Goal: Task Accomplishment & Management: Manage account settings

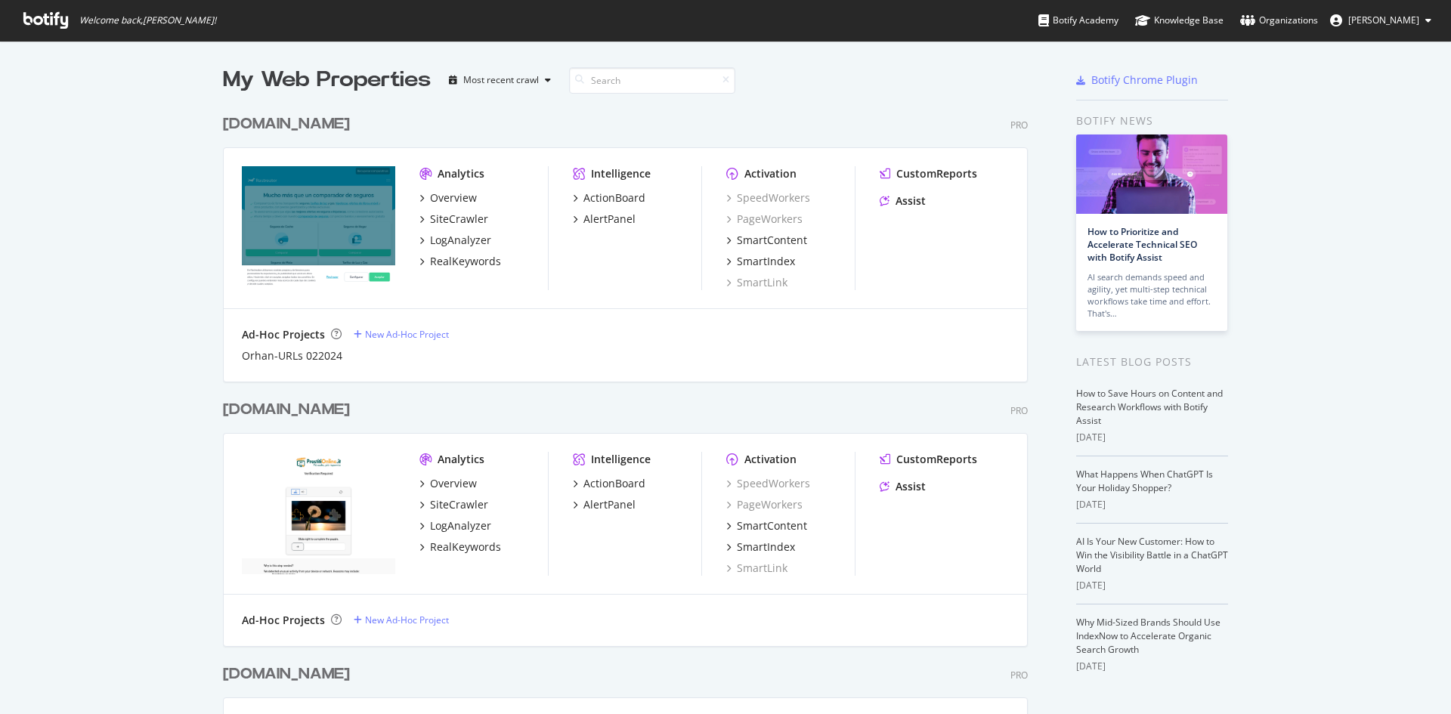
scroll to position [703, 1428]
click at [298, 130] on div "[DOMAIN_NAME]" at bounding box center [286, 124] width 127 height 22
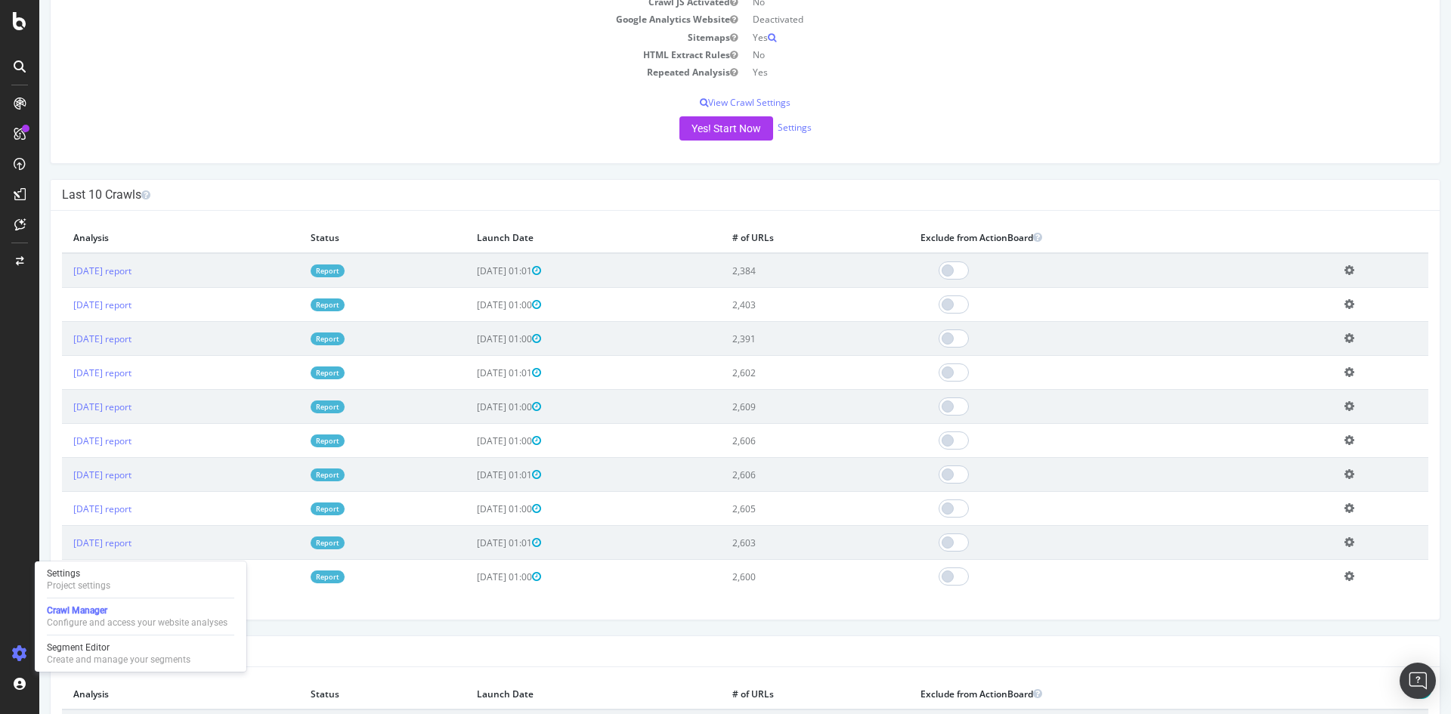
scroll to position [280, 0]
click at [76, 575] on div "Settings" at bounding box center [78, 573] width 63 height 12
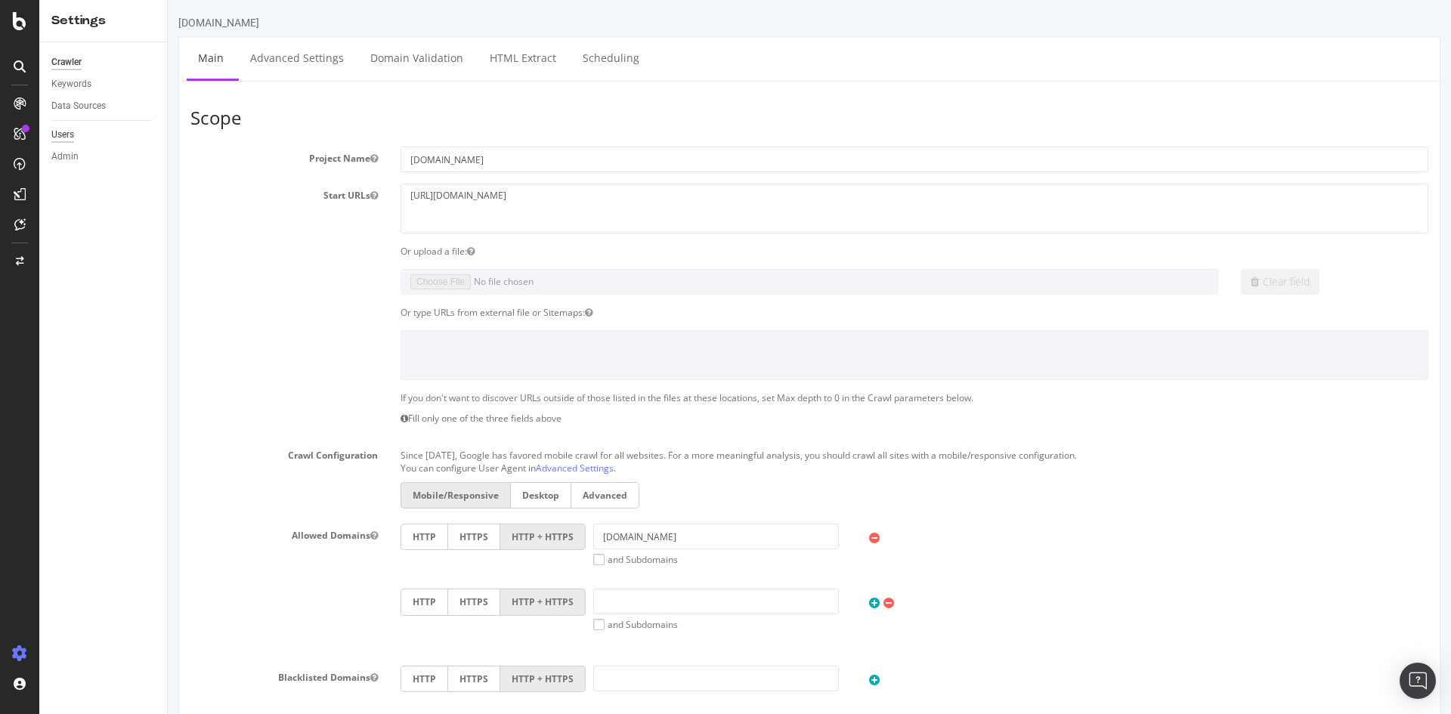
click at [66, 137] on div "Users" at bounding box center [62, 135] width 23 height 16
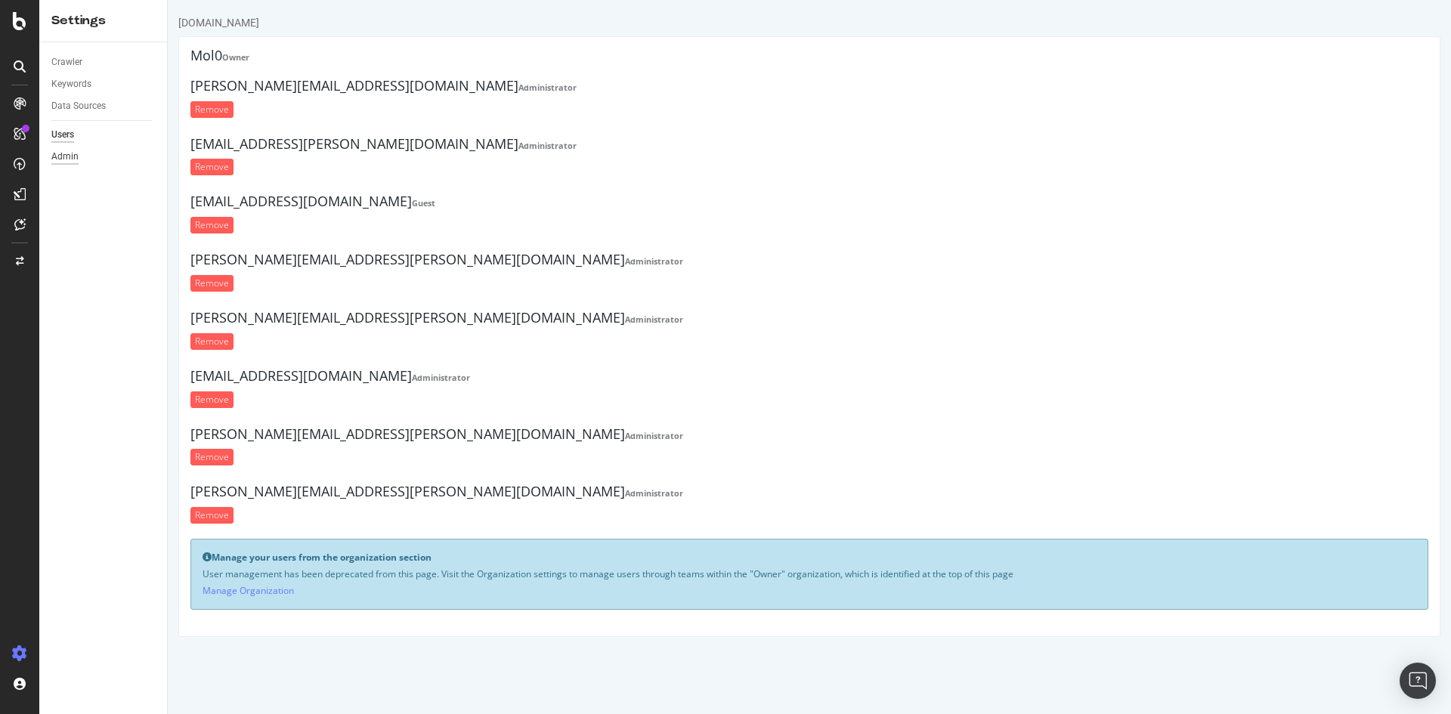
click at [59, 159] on div "Admin" at bounding box center [64, 157] width 27 height 16
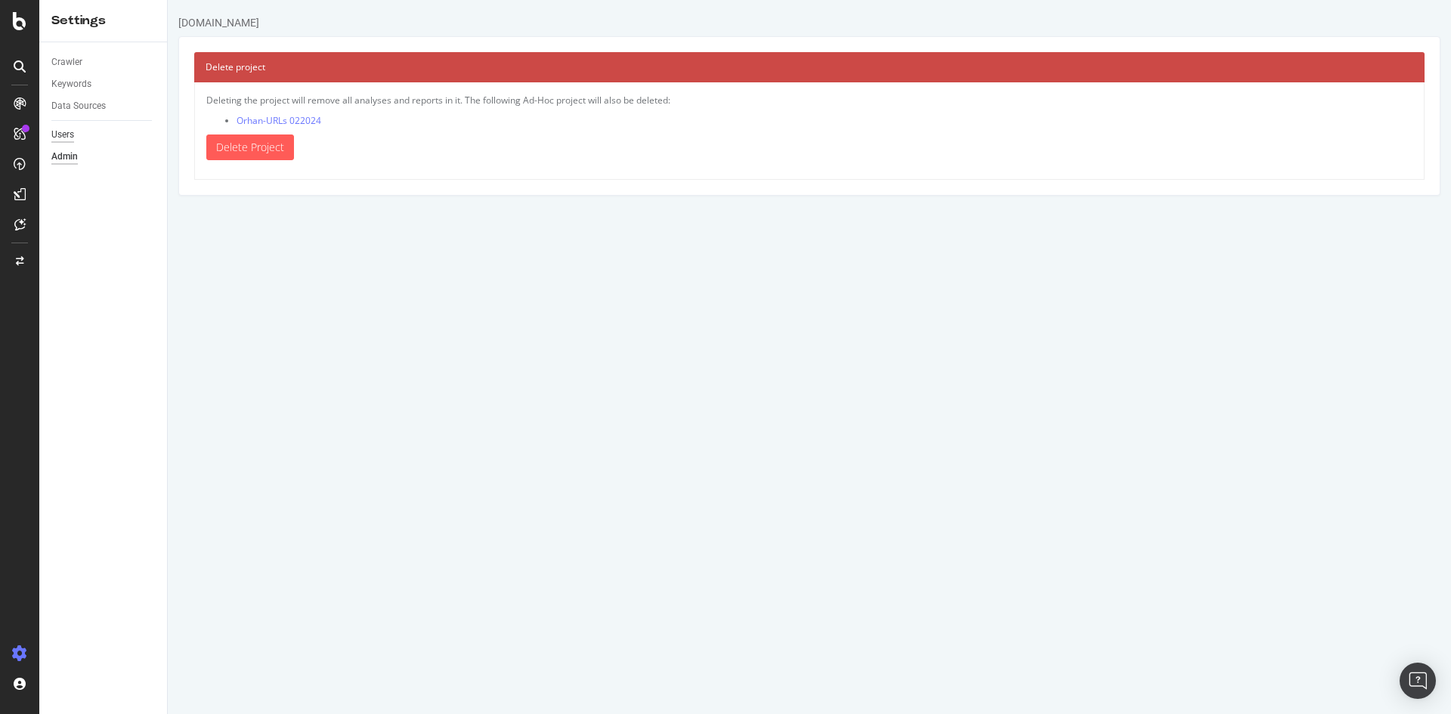
click at [62, 136] on div "Users" at bounding box center [62, 135] width 23 height 16
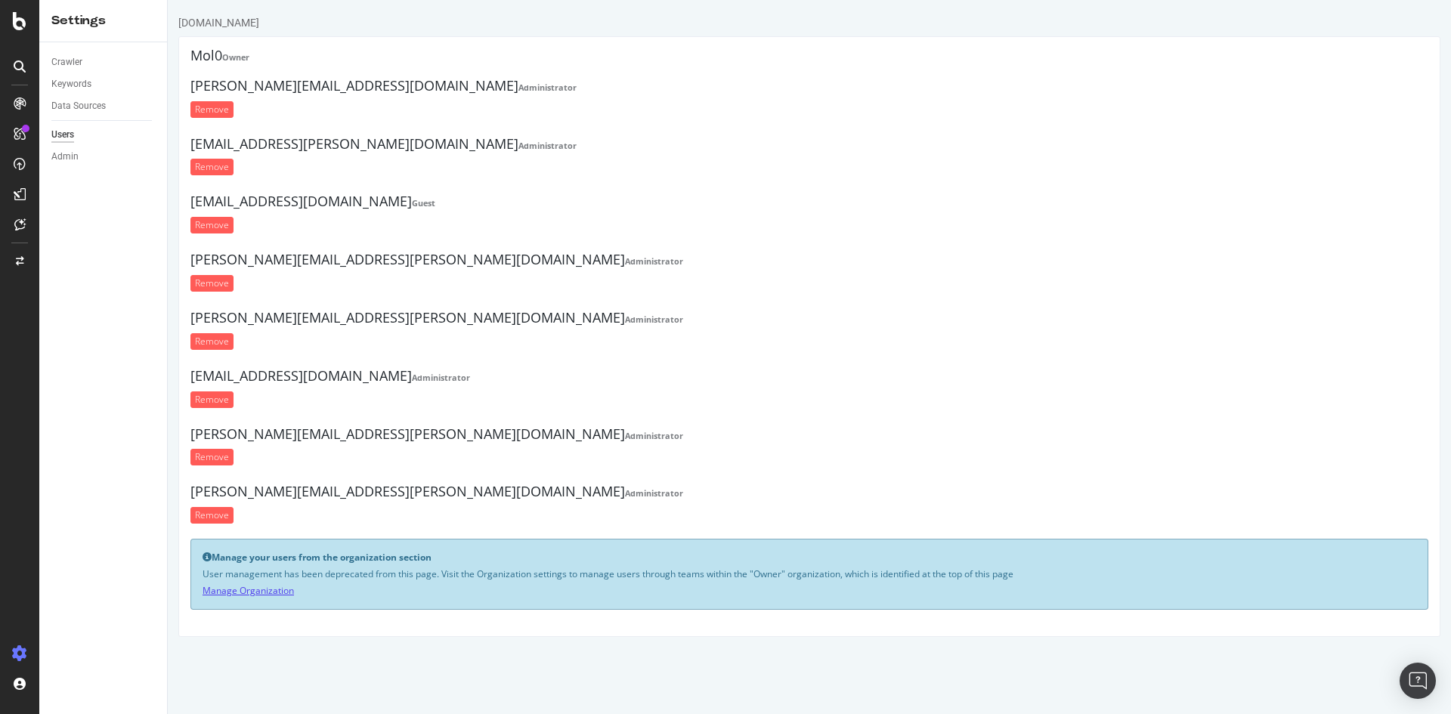
click at [271, 594] on link "Manage Organization" at bounding box center [247, 590] width 91 height 13
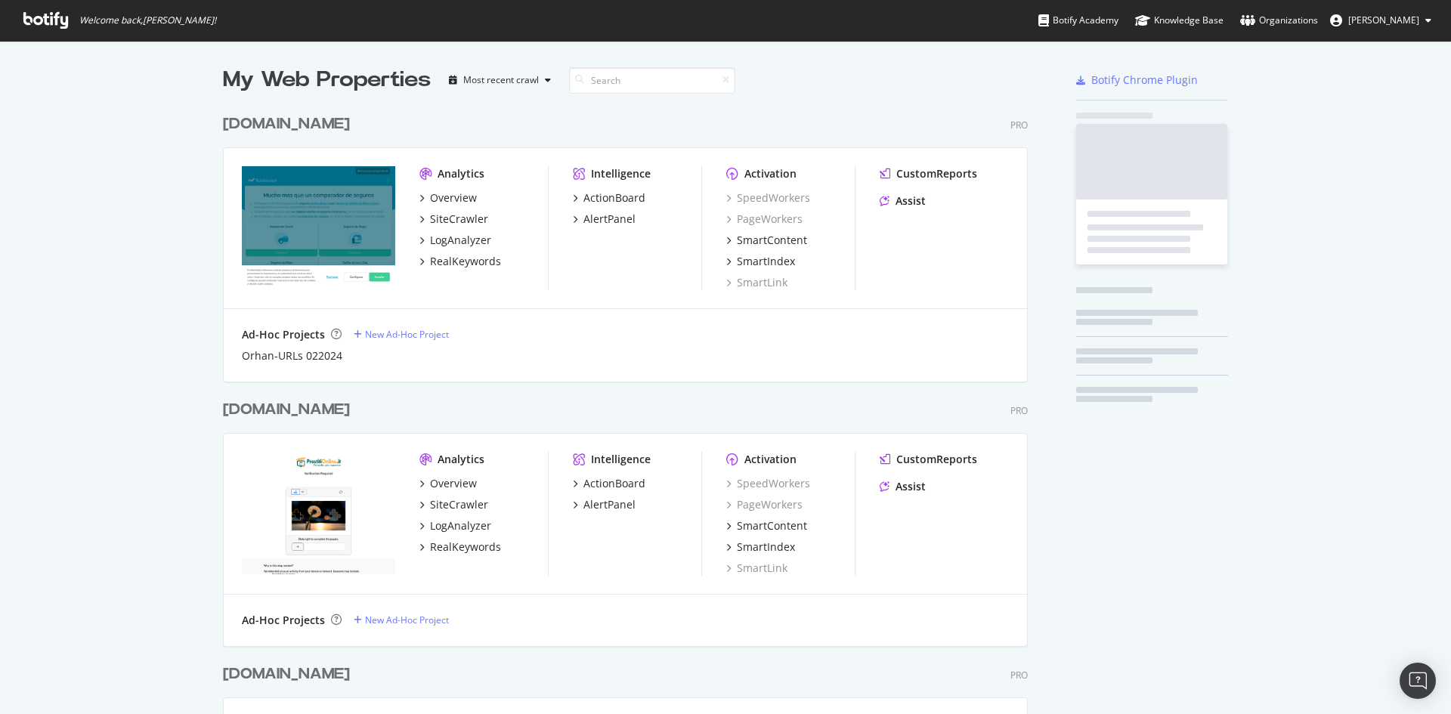
scroll to position [1513, 805]
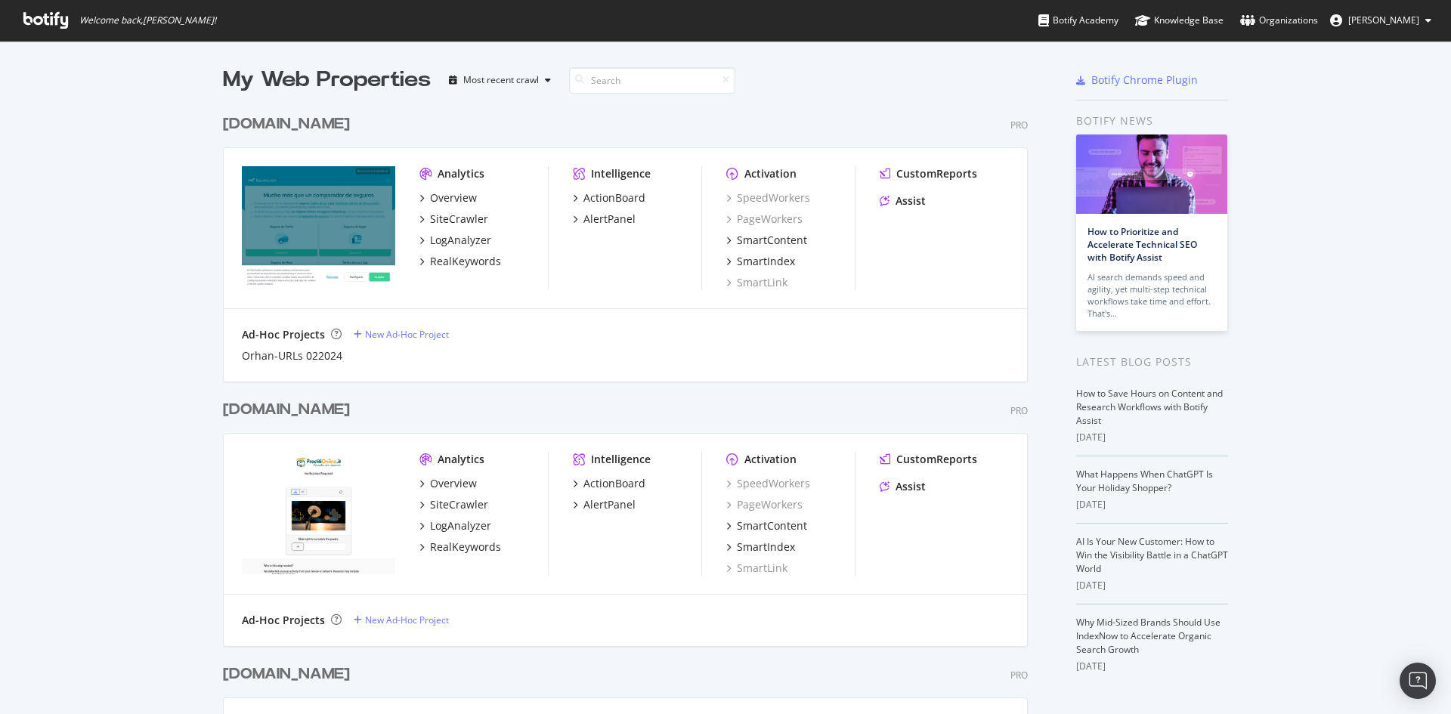
click at [311, 125] on div "[DOMAIN_NAME]" at bounding box center [286, 124] width 127 height 22
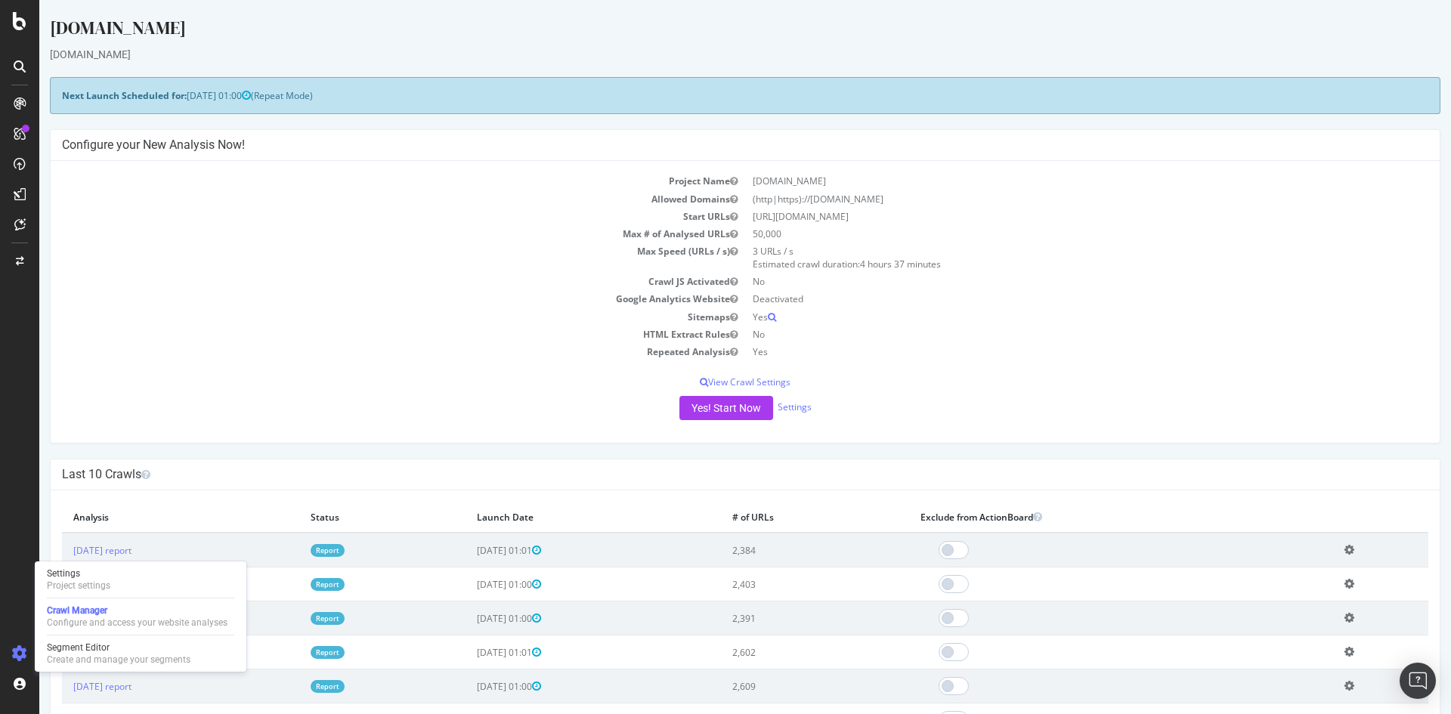
click at [14, 652] on icon at bounding box center [19, 653] width 15 height 15
click at [80, 574] on div "Settings" at bounding box center [78, 573] width 63 height 12
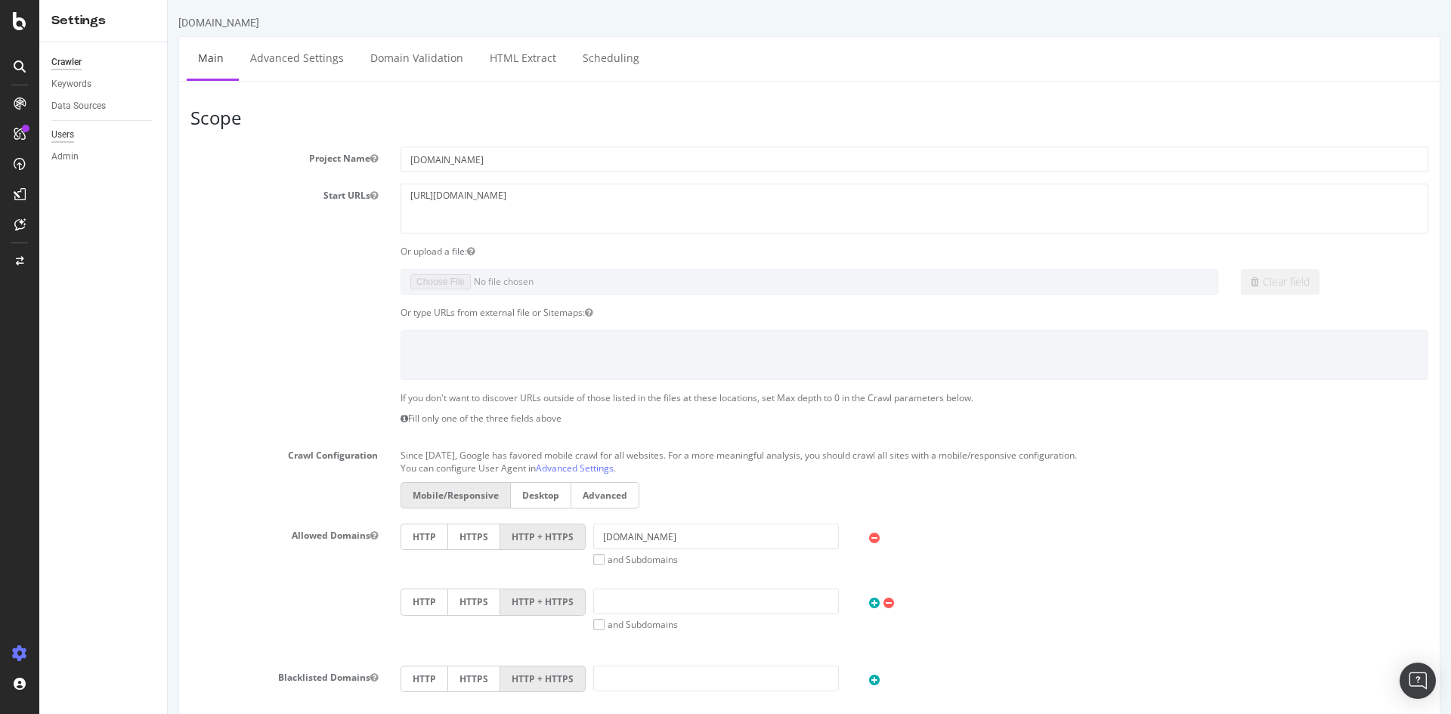
click at [62, 138] on div "Users" at bounding box center [62, 135] width 23 height 16
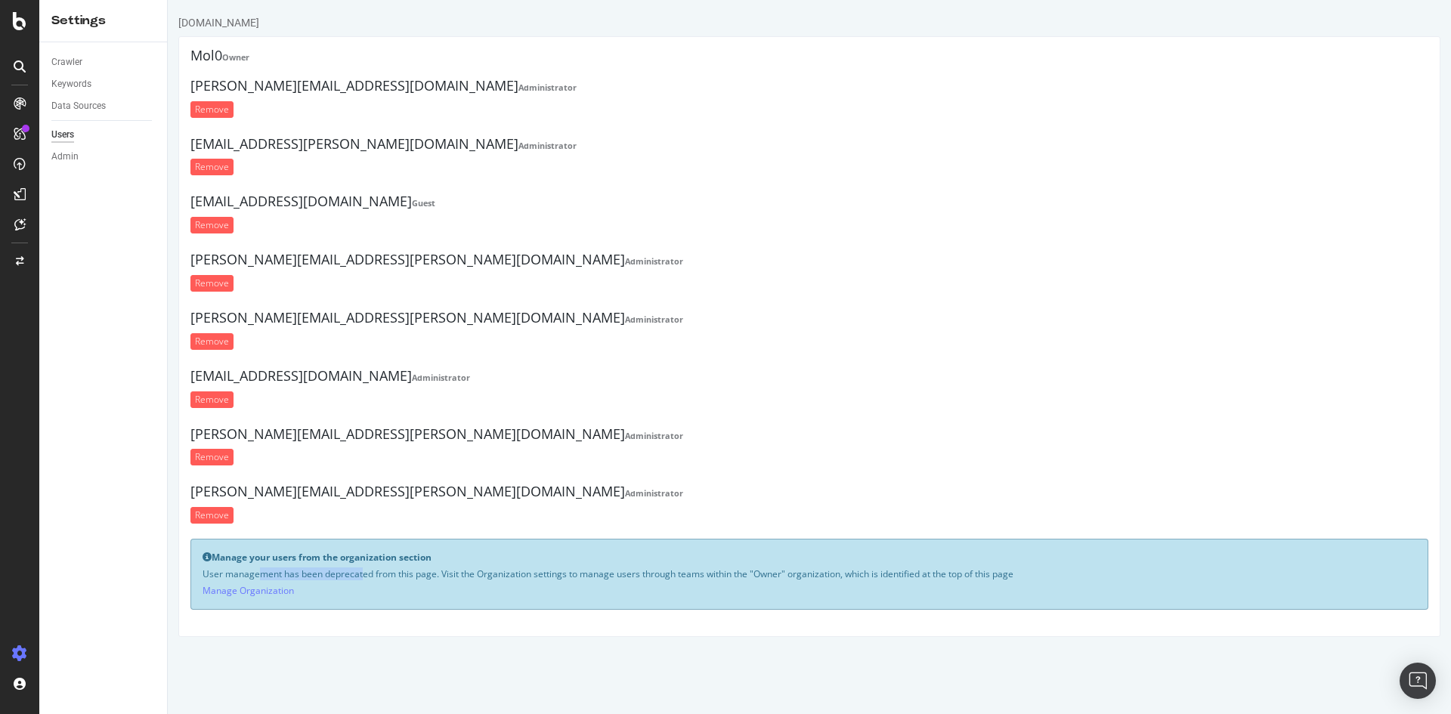
drag, startPoint x: 312, startPoint y: 576, endPoint x: 150, endPoint y: 565, distance: 162.8
click at [168, 565] on html "[DOMAIN_NAME] Mol0 Owner [PERSON_NAME][EMAIL_ADDRESS][DOMAIN_NAME] Administrato…" at bounding box center [809, 326] width 1283 height 652
click at [150, 565] on div "Crawler Keywords Data Sources Users Admin" at bounding box center [103, 378] width 128 height 672
click at [46, 151] on div "Crawler Keywords Data Sources Users Admin" at bounding box center [103, 378] width 128 height 672
click at [60, 155] on div "Admin" at bounding box center [64, 157] width 27 height 16
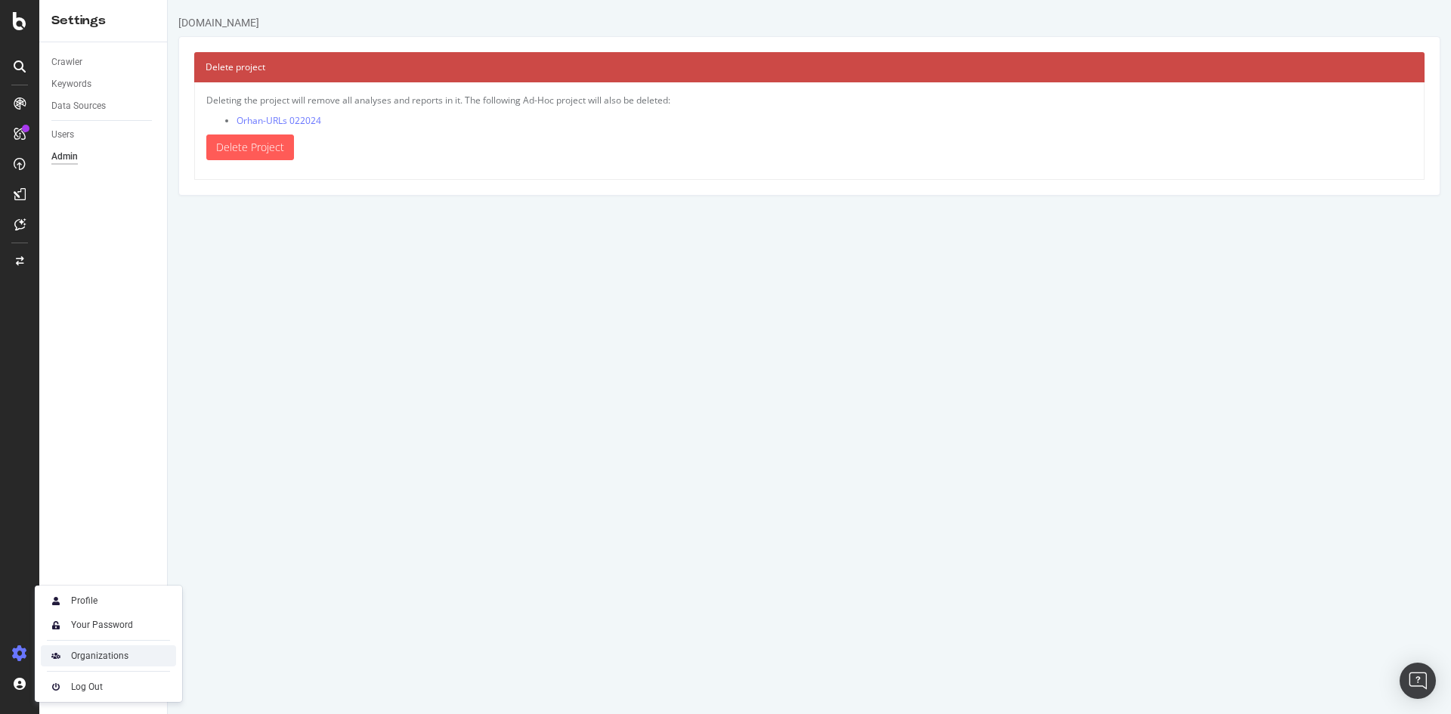
click at [149, 657] on div "Organizations" at bounding box center [108, 655] width 135 height 21
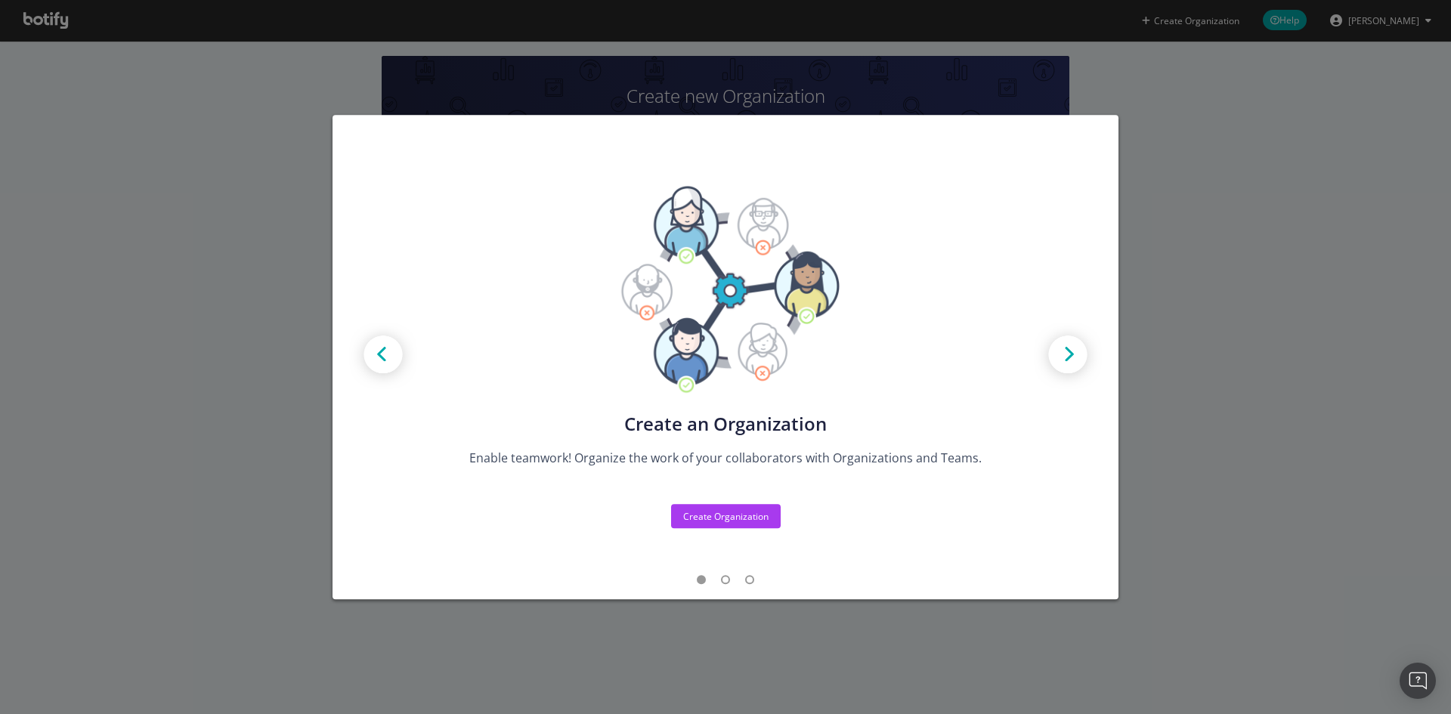
click at [73, 94] on div "Create new Projects for your Teams Create the exact model that matches your Org…" at bounding box center [725, 357] width 1451 height 714
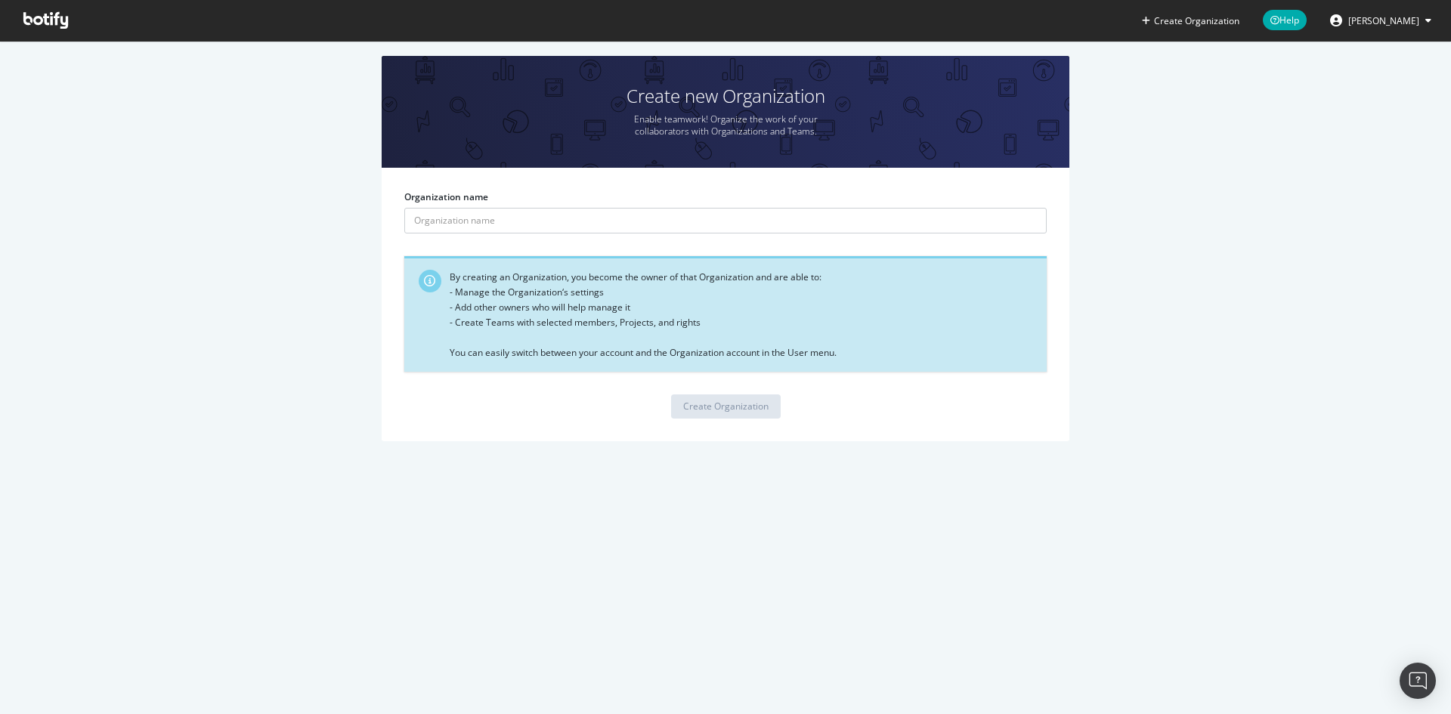
click at [57, 20] on icon at bounding box center [45, 20] width 45 height 17
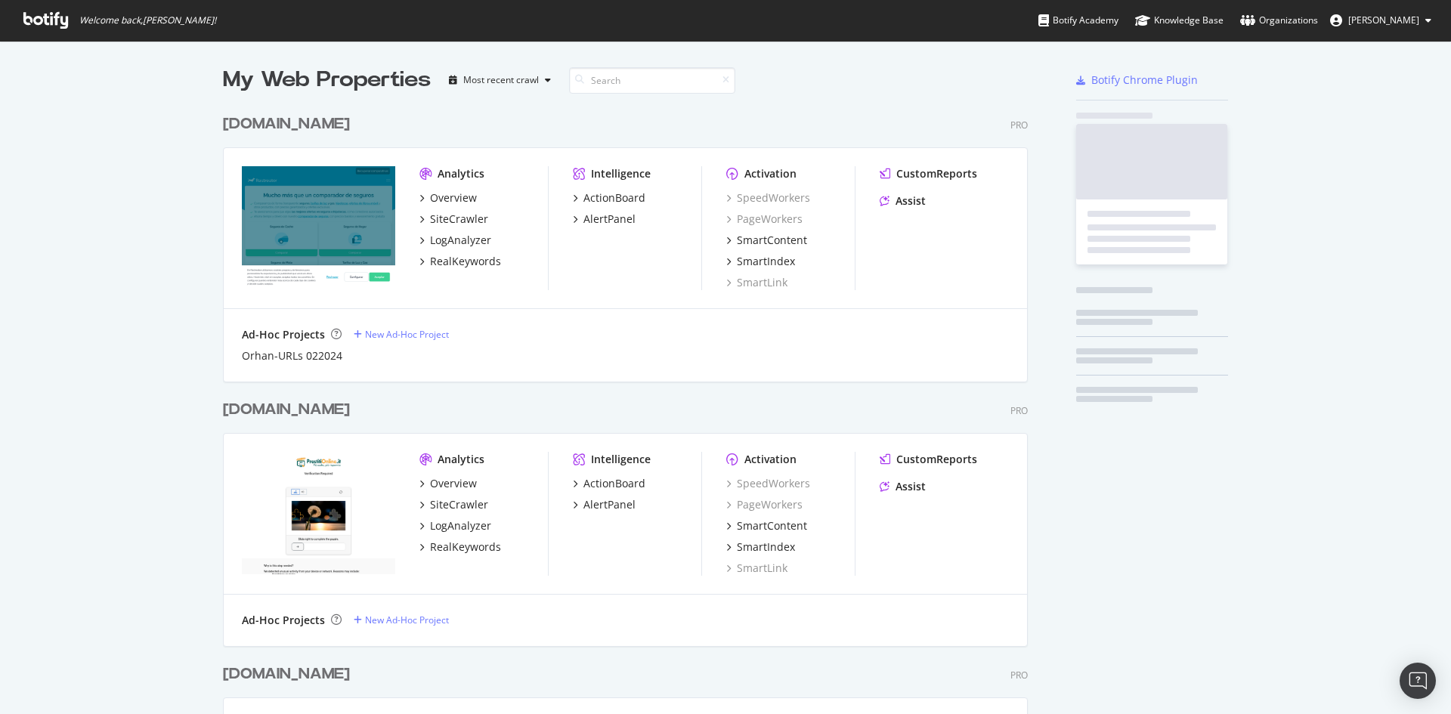
scroll to position [703, 1428]
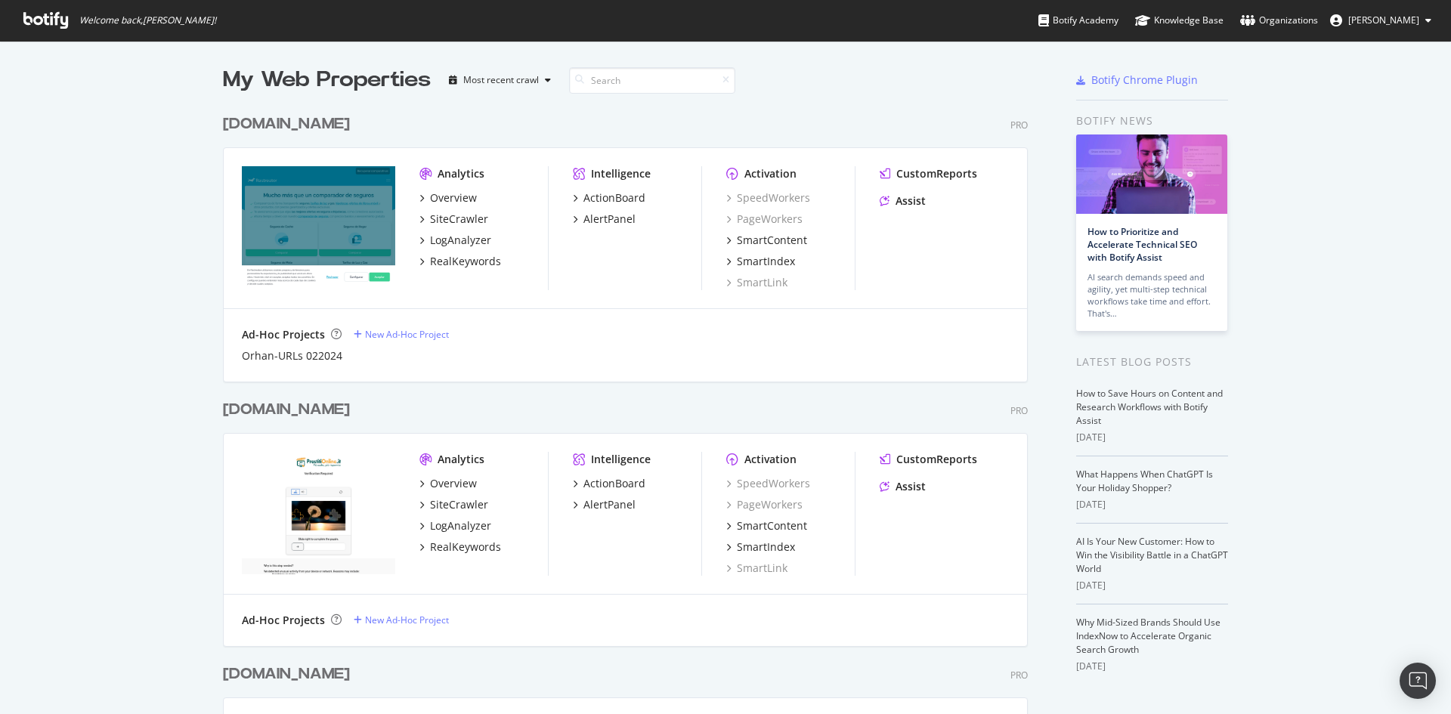
click at [1412, 15] on span "[PERSON_NAME]" at bounding box center [1383, 20] width 71 height 13
click at [319, 129] on div "[DOMAIN_NAME]" at bounding box center [286, 124] width 127 height 22
